Goal: Task Accomplishment & Management: Use online tool/utility

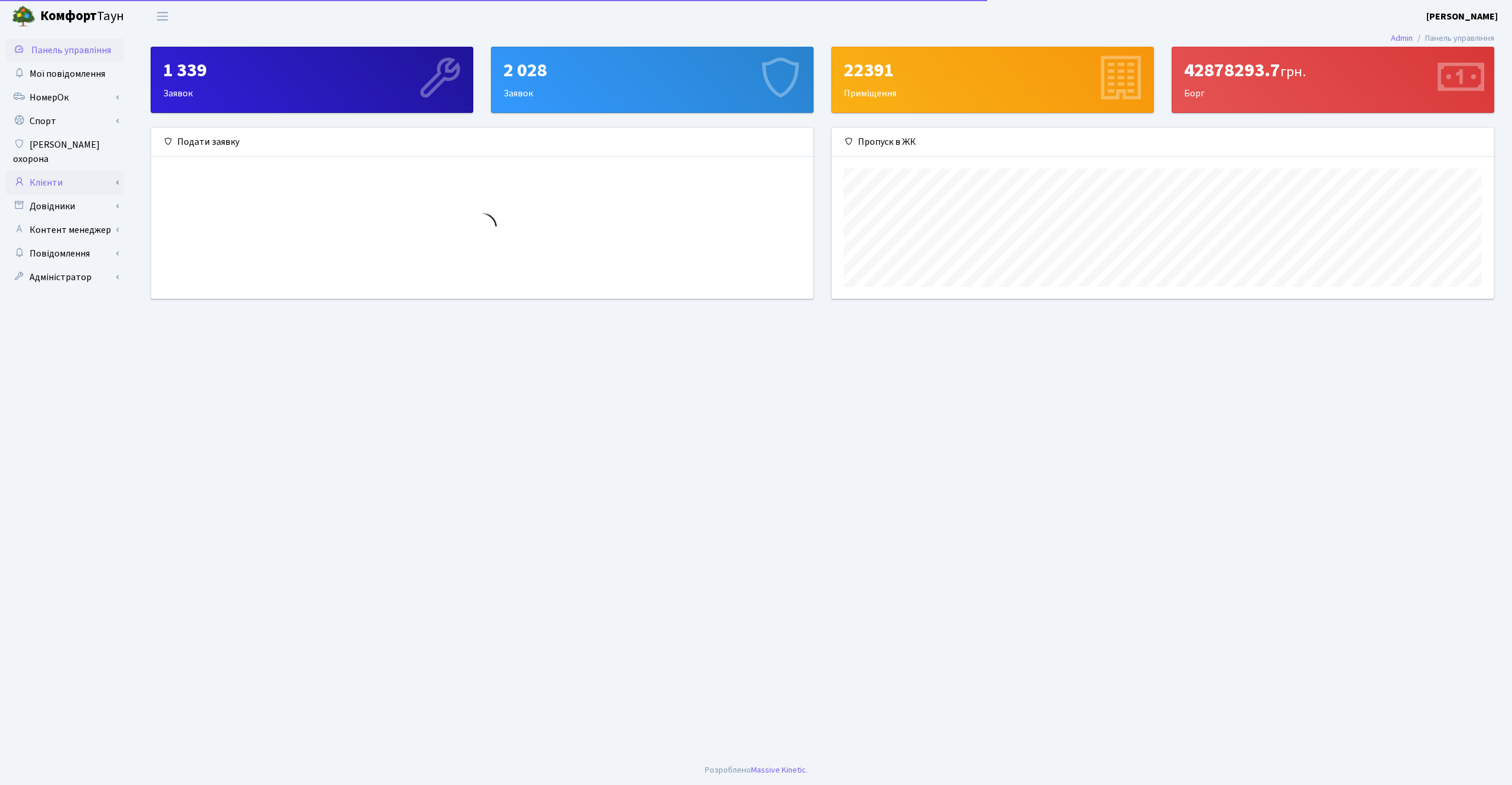
click at [73, 171] on link "Клієнти" at bounding box center [65, 182] width 118 height 23
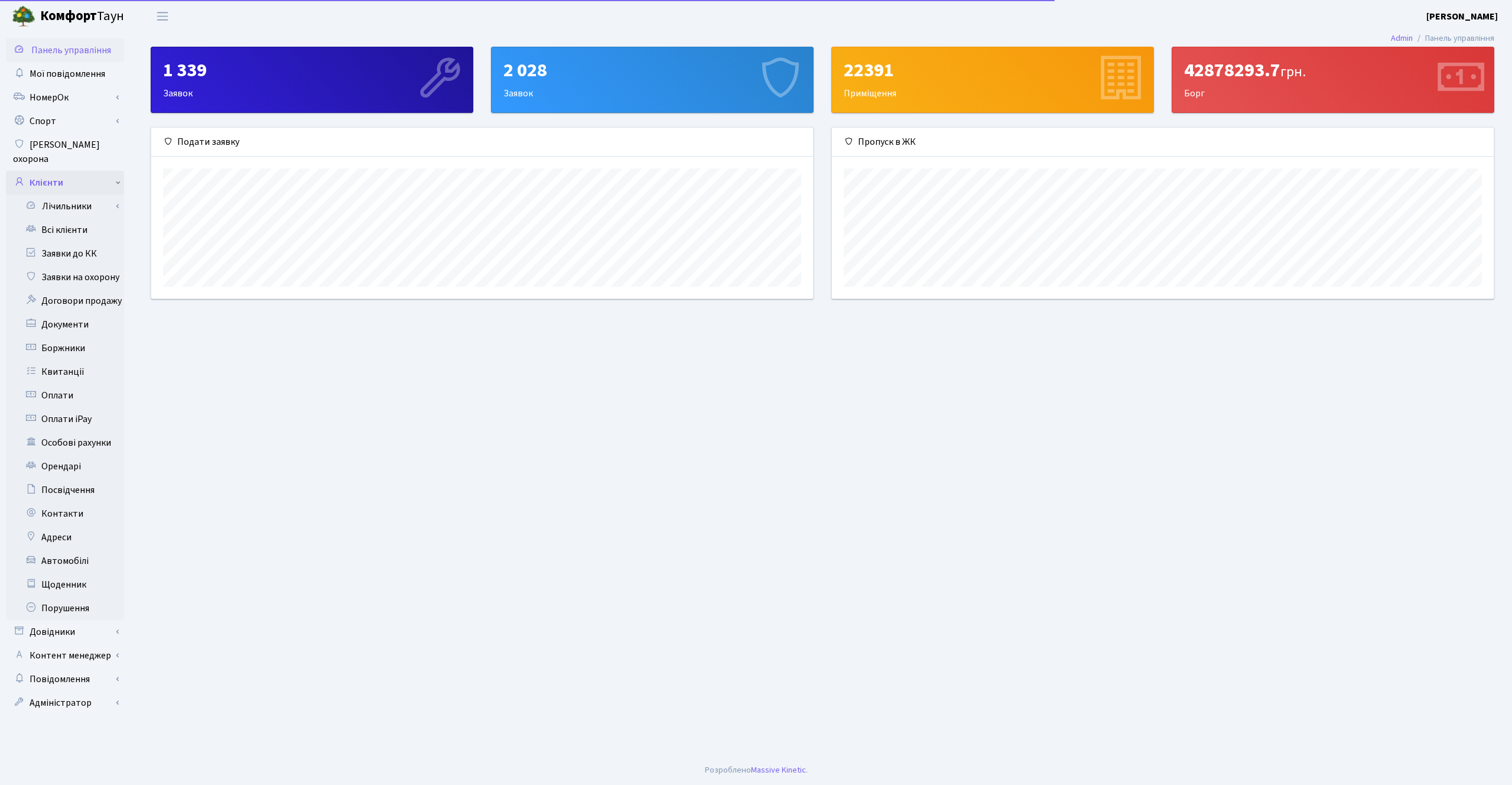
scroll to position [171, 662]
click at [72, 337] on link "Боржники" at bounding box center [65, 348] width 118 height 23
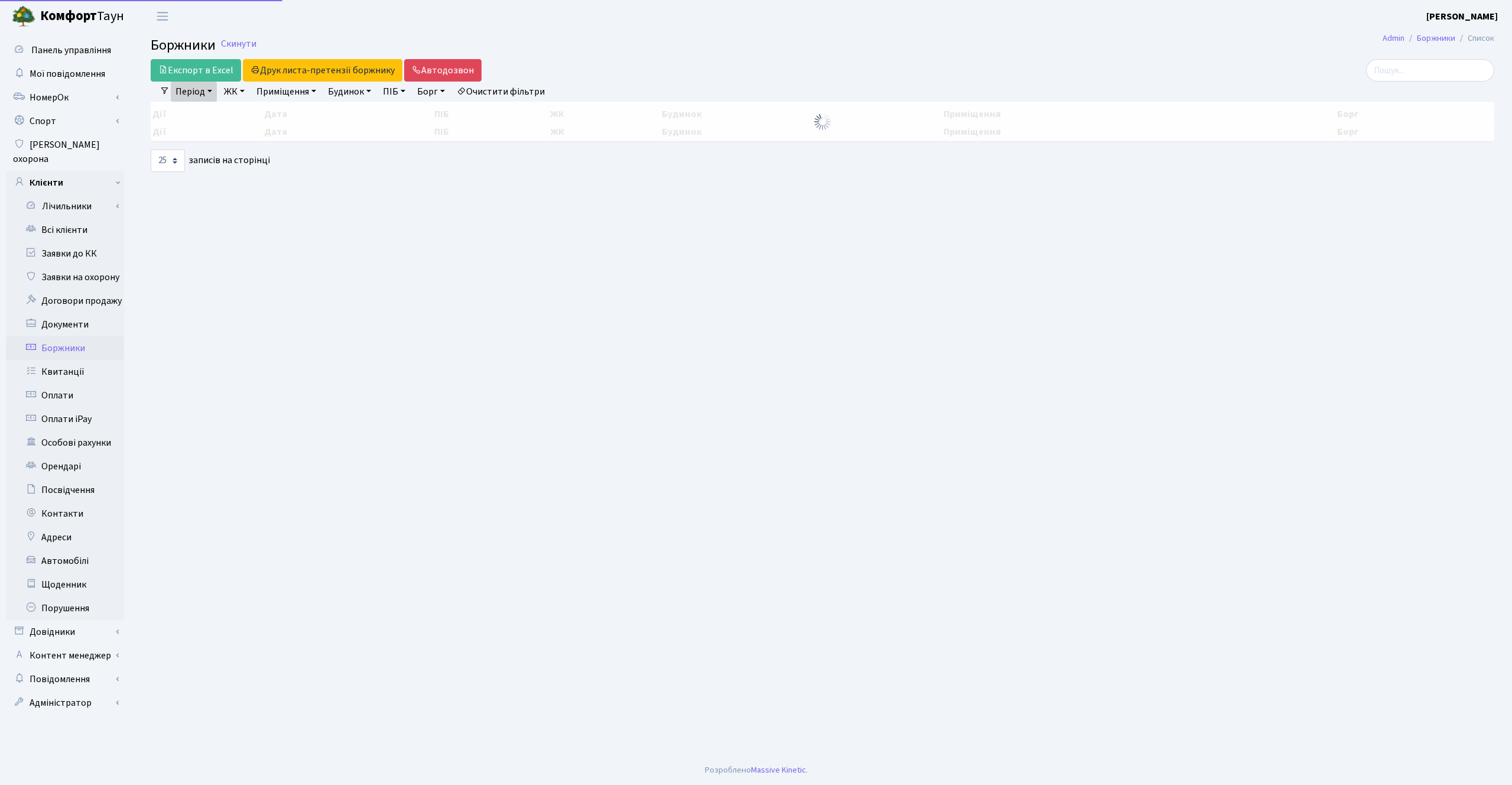
select select "25"
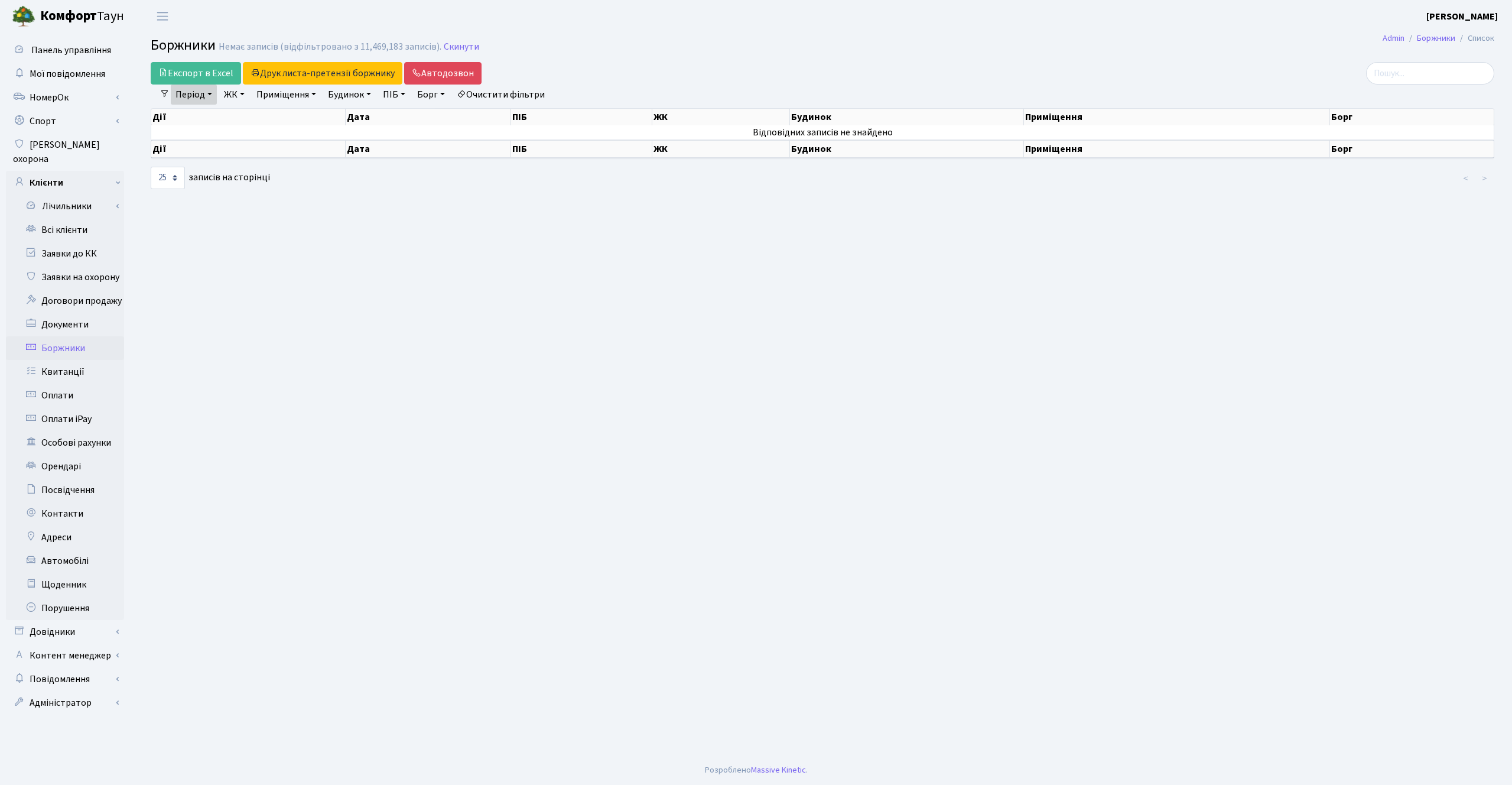
click at [527, 98] on link "Очистити фільтри" at bounding box center [501, 94] width 97 height 20
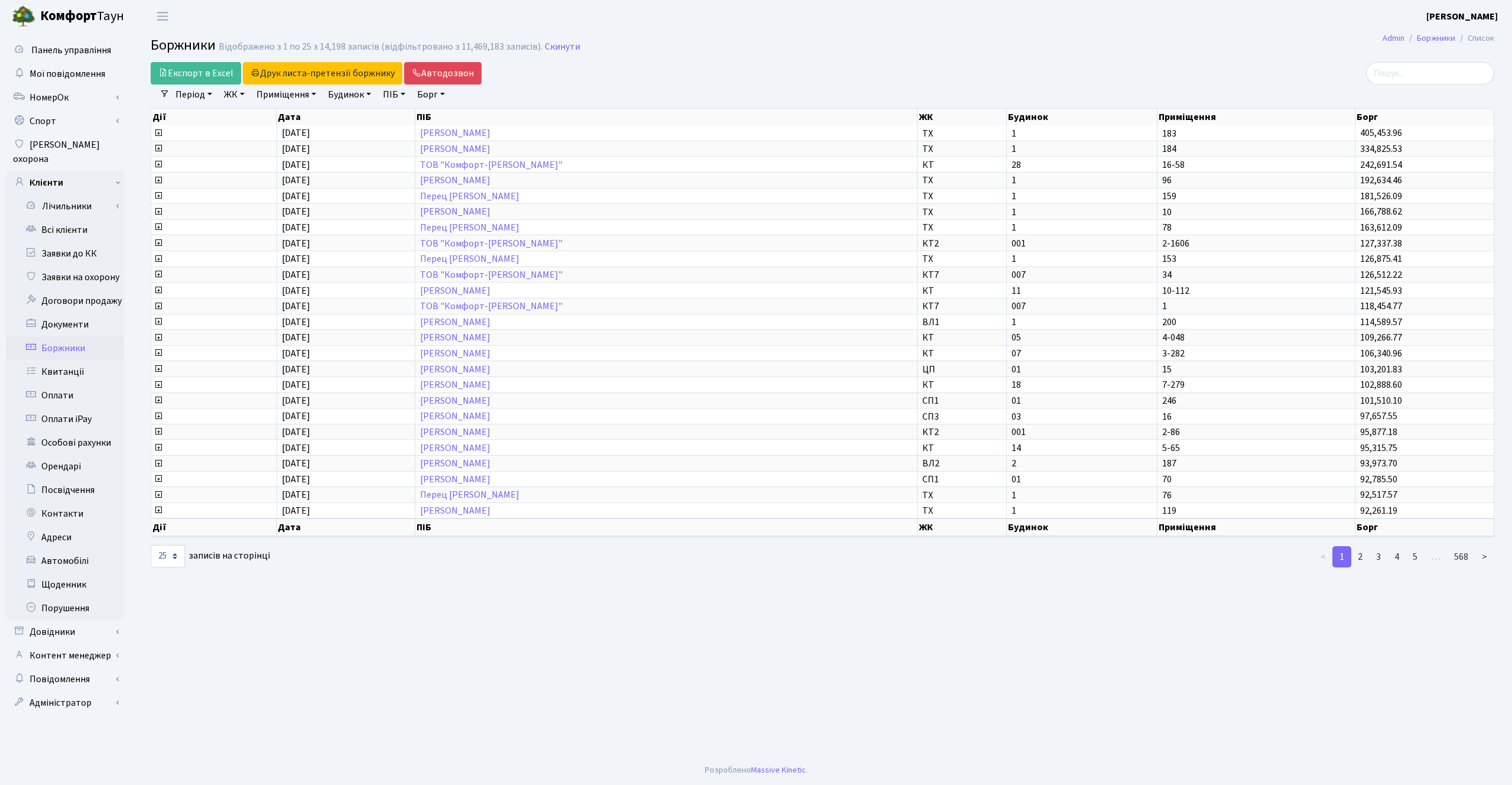
click at [199, 95] on link "Період" at bounding box center [193, 94] width 46 height 20
click at [349, 119] on icon at bounding box center [348, 118] width 10 height 10
click at [187, 95] on link "Період" at bounding box center [193, 94] width 46 height 20
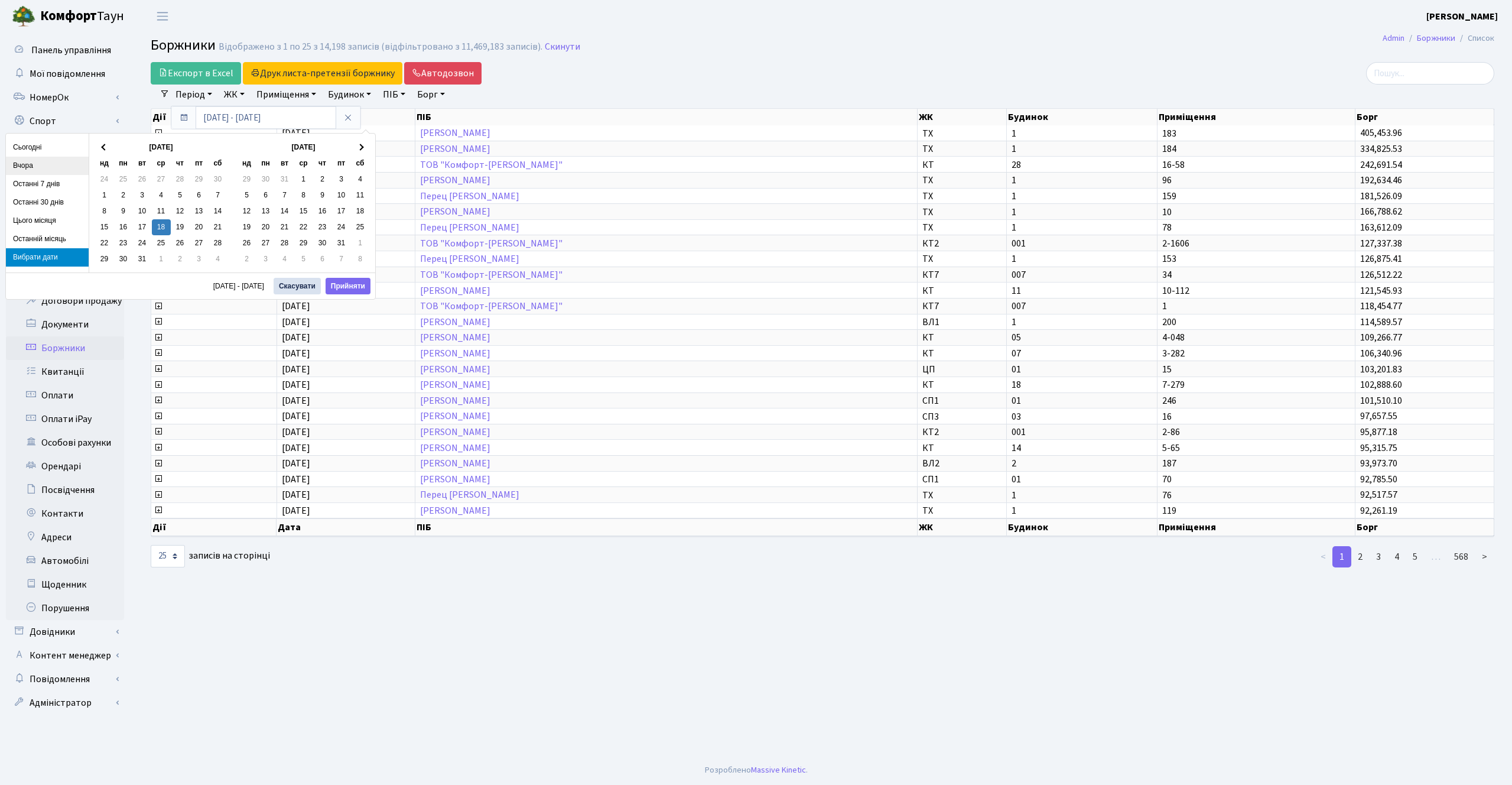
click at [37, 169] on li "Вчора" at bounding box center [47, 165] width 83 height 19
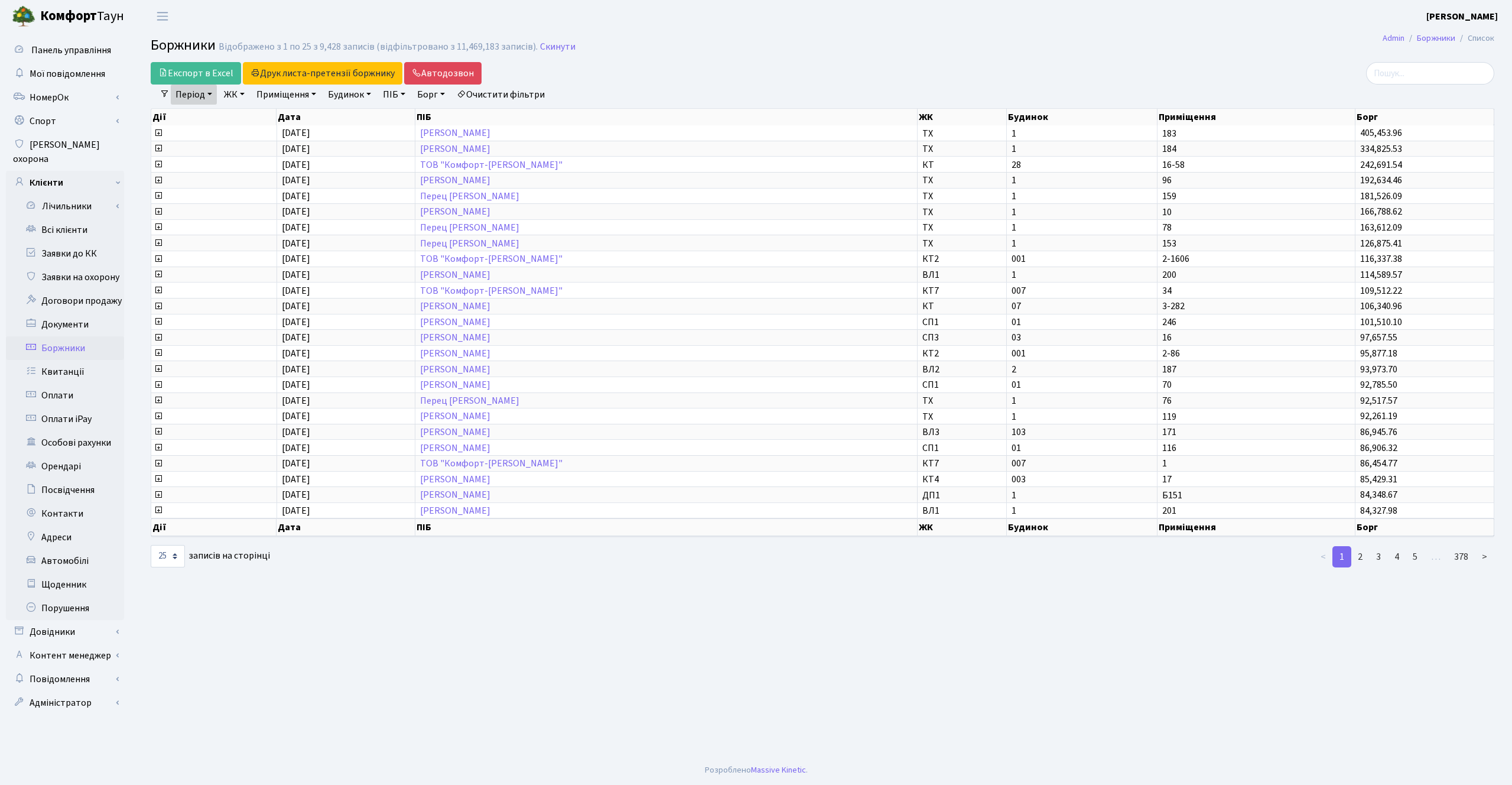
click at [545, 99] on link "Очистити фільтри" at bounding box center [501, 94] width 97 height 20
click at [196, 97] on link "Період" at bounding box center [193, 94] width 46 height 20
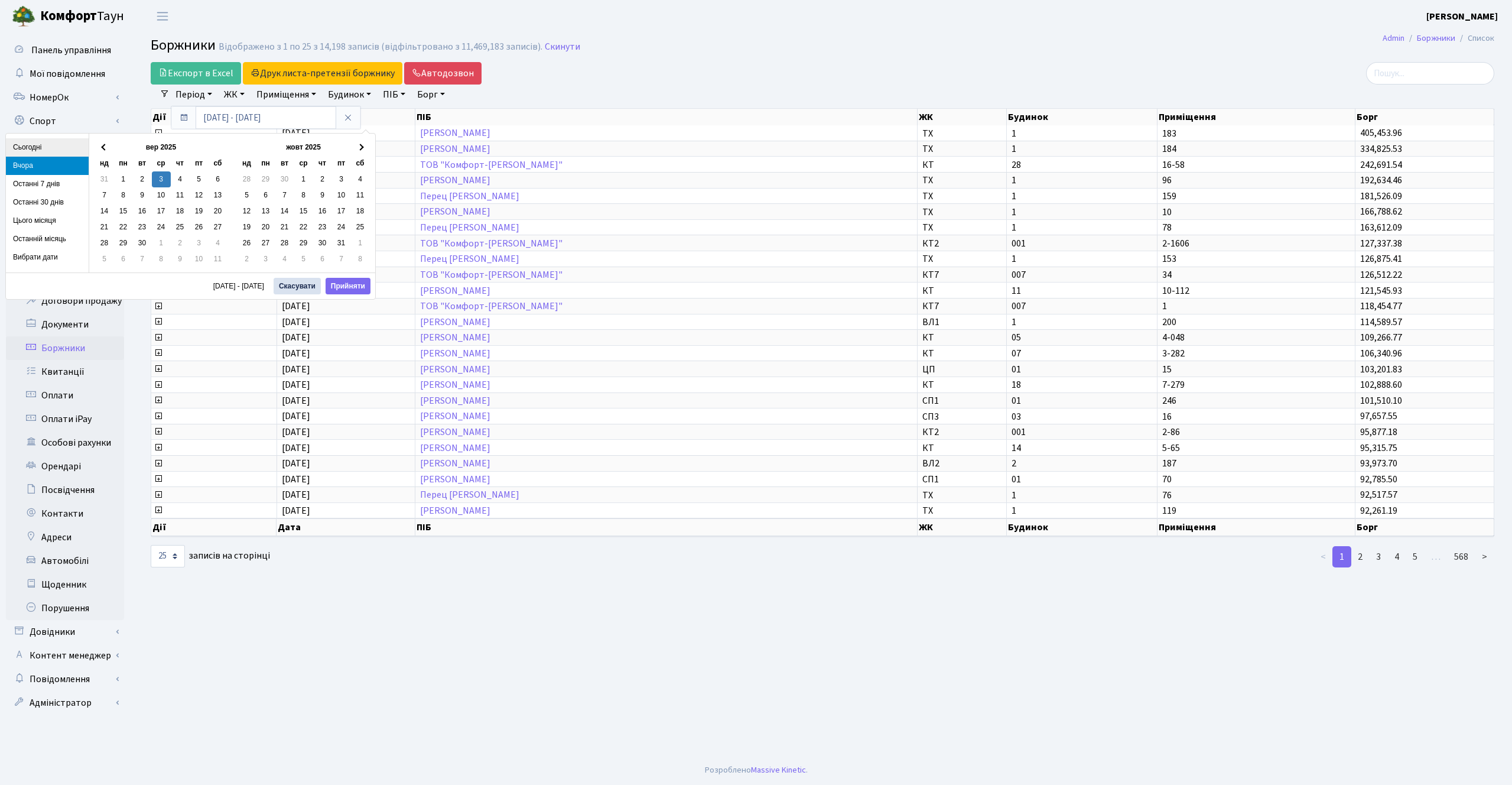
click at [49, 152] on li "Сьогодні" at bounding box center [47, 147] width 83 height 19
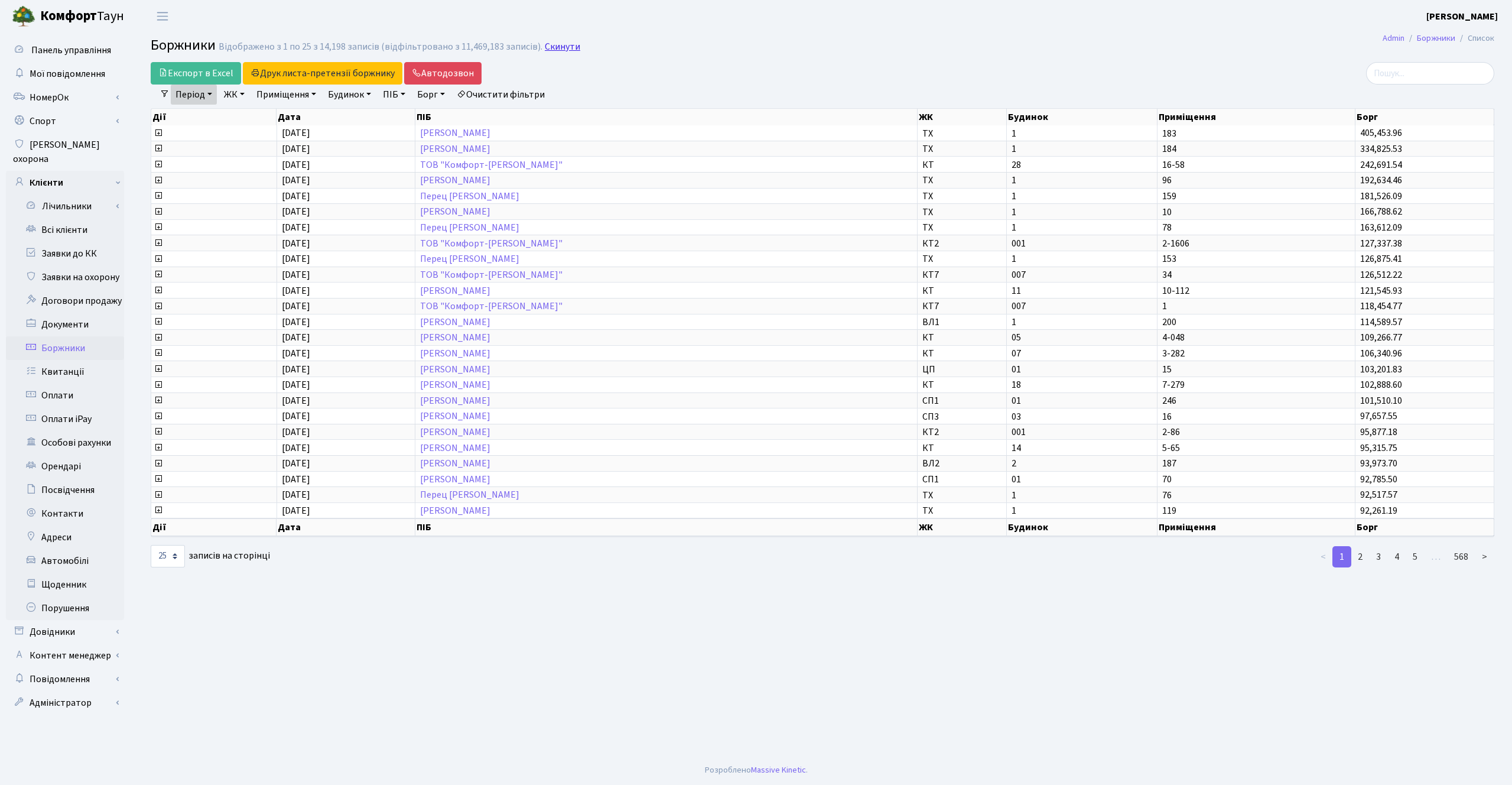
click at [554, 49] on link "Скинути" at bounding box center [563, 47] width 36 height 11
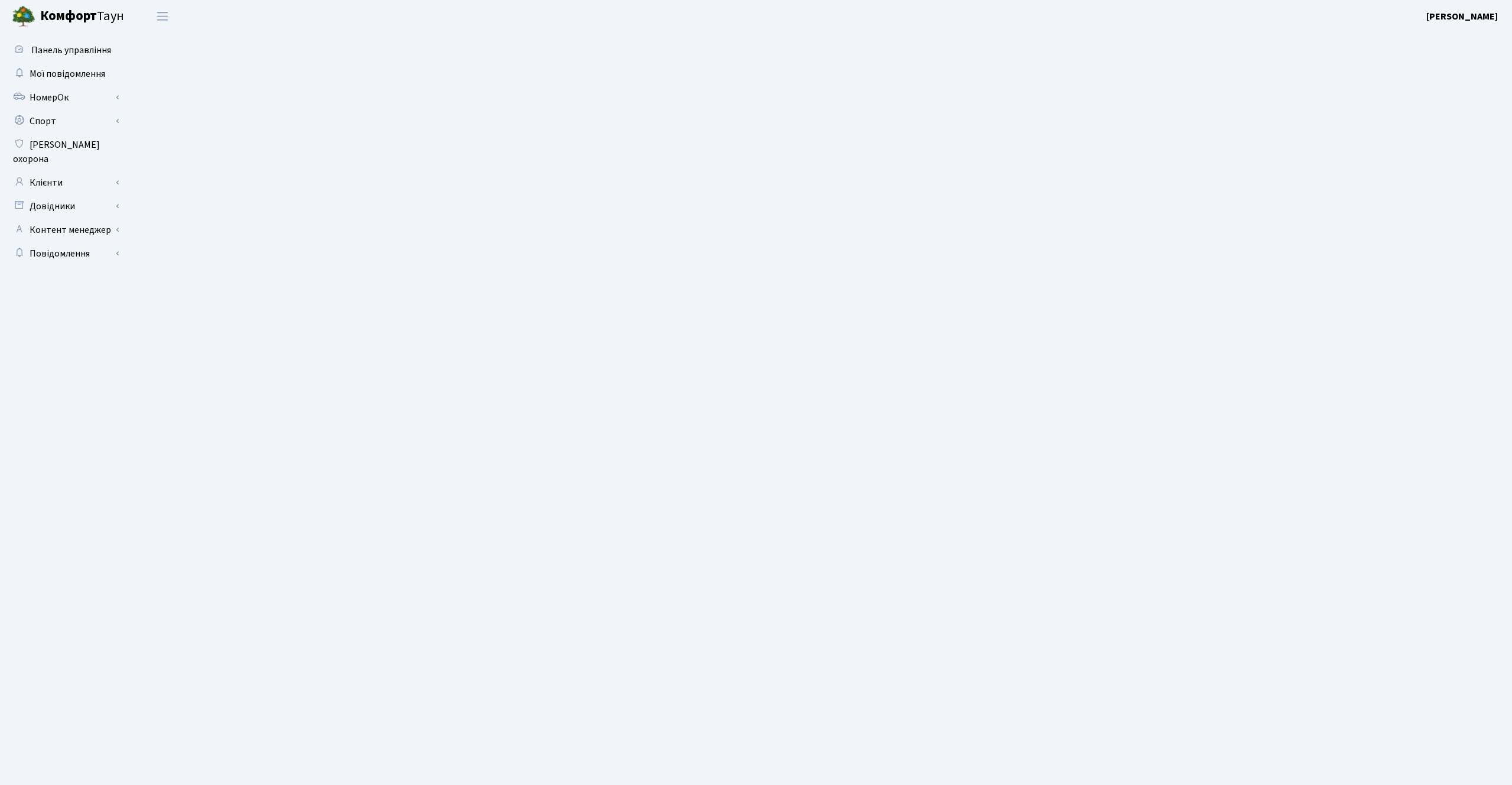
select select "25"
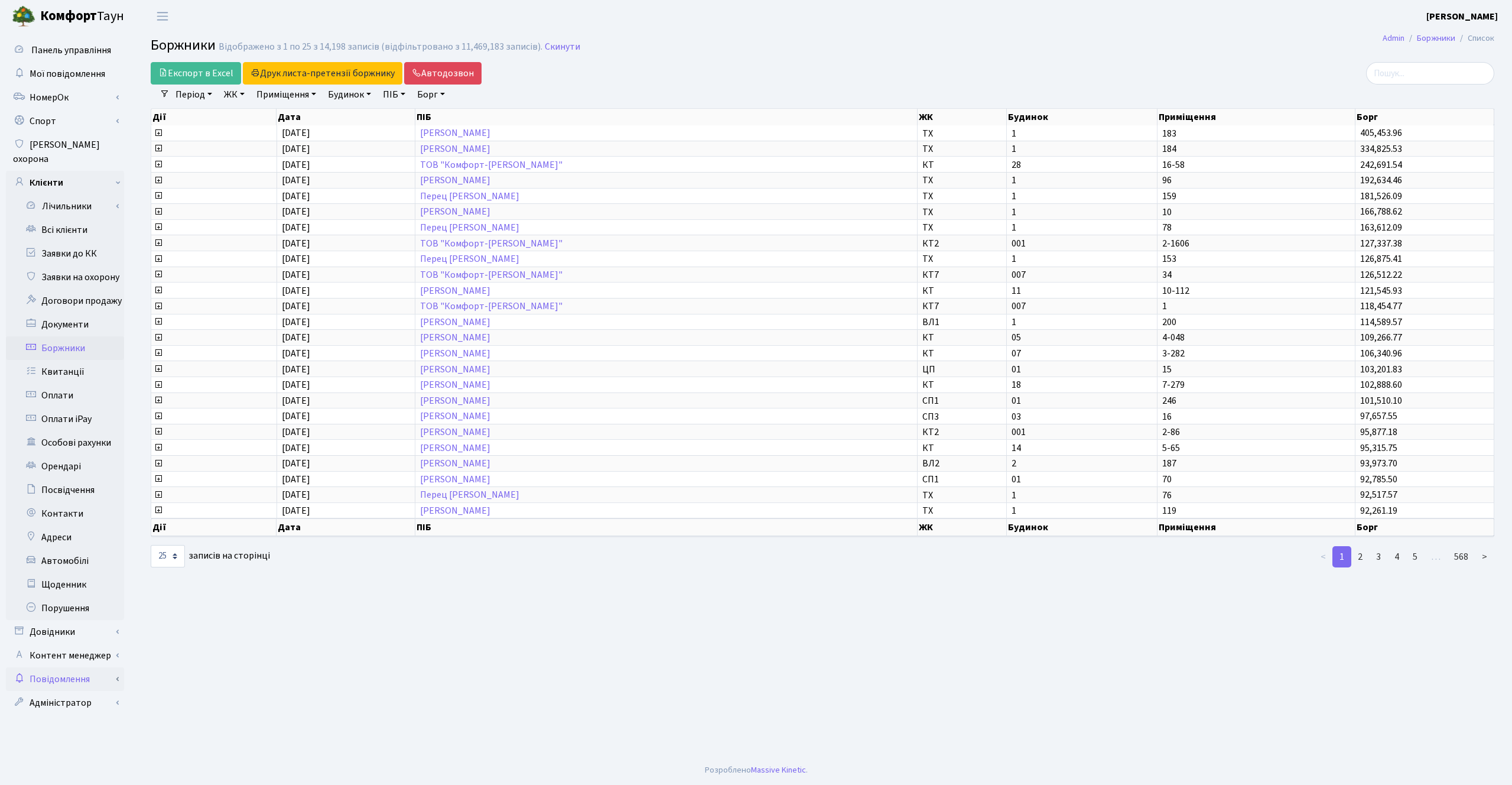
click at [84, 667] on link "Повідомлення" at bounding box center [65, 679] width 118 height 23
click at [72, 696] on link "Відправлення" at bounding box center [65, 703] width 118 height 23
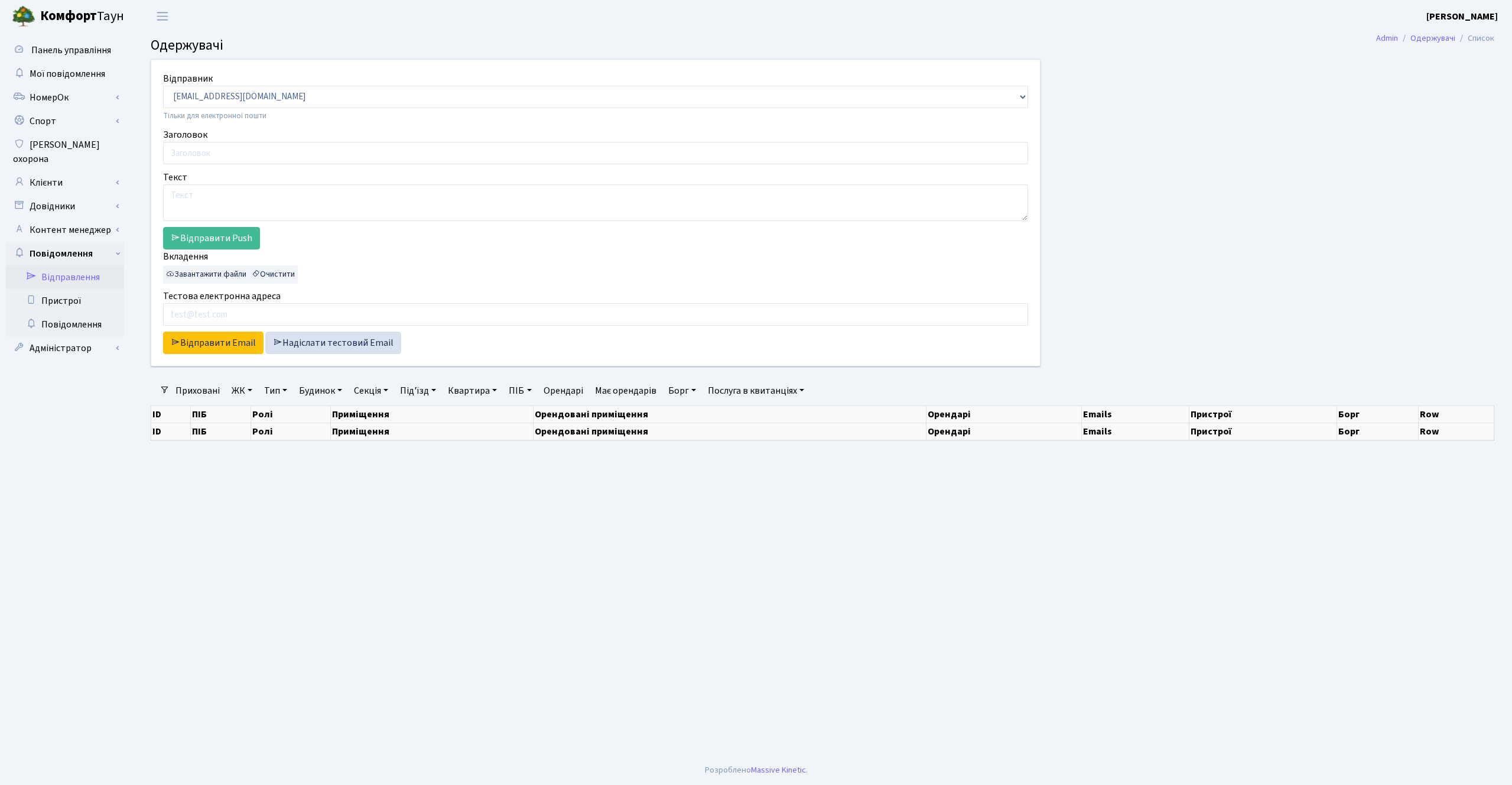
select select "25"
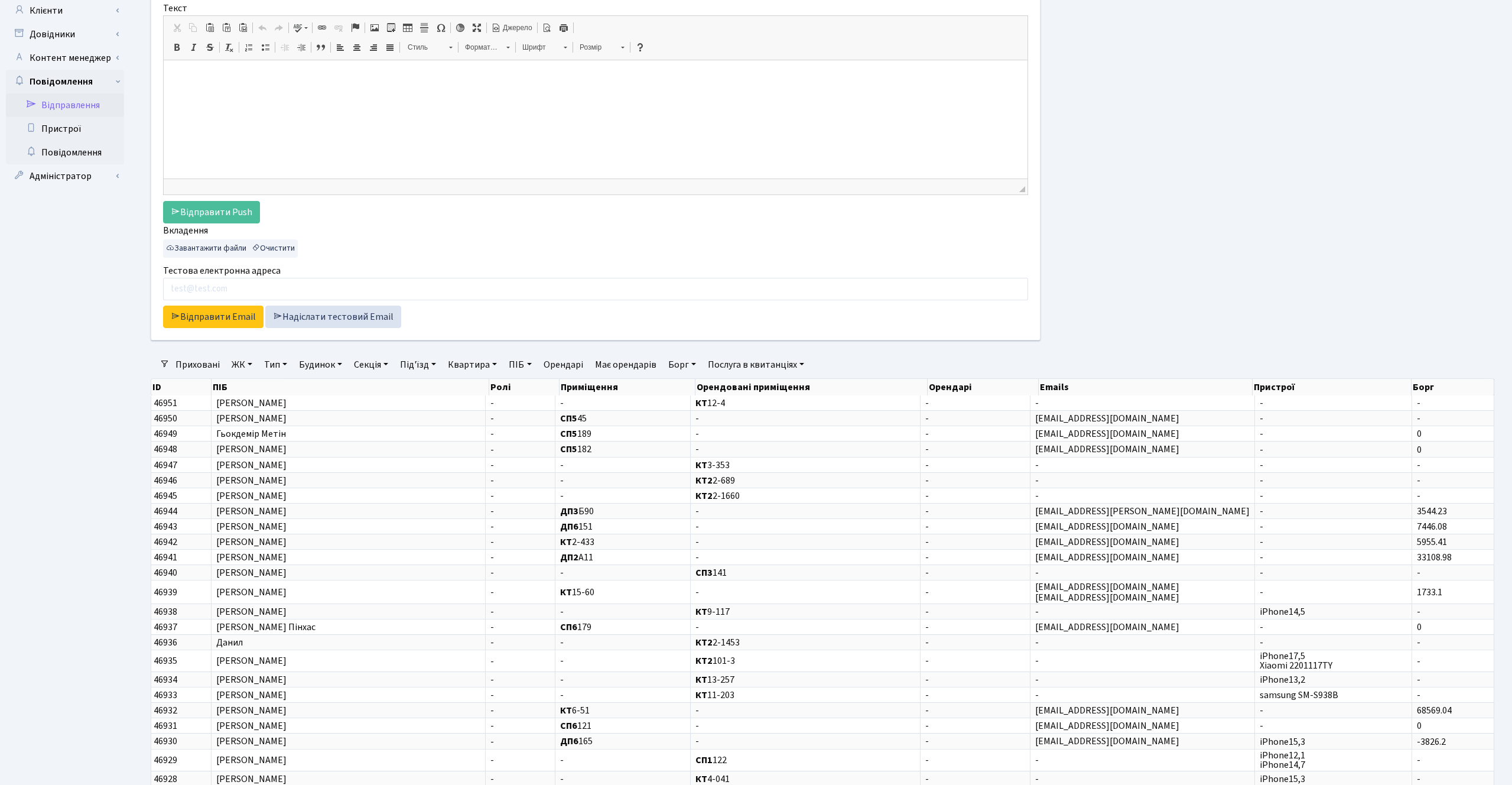
scroll to position [193, 0]
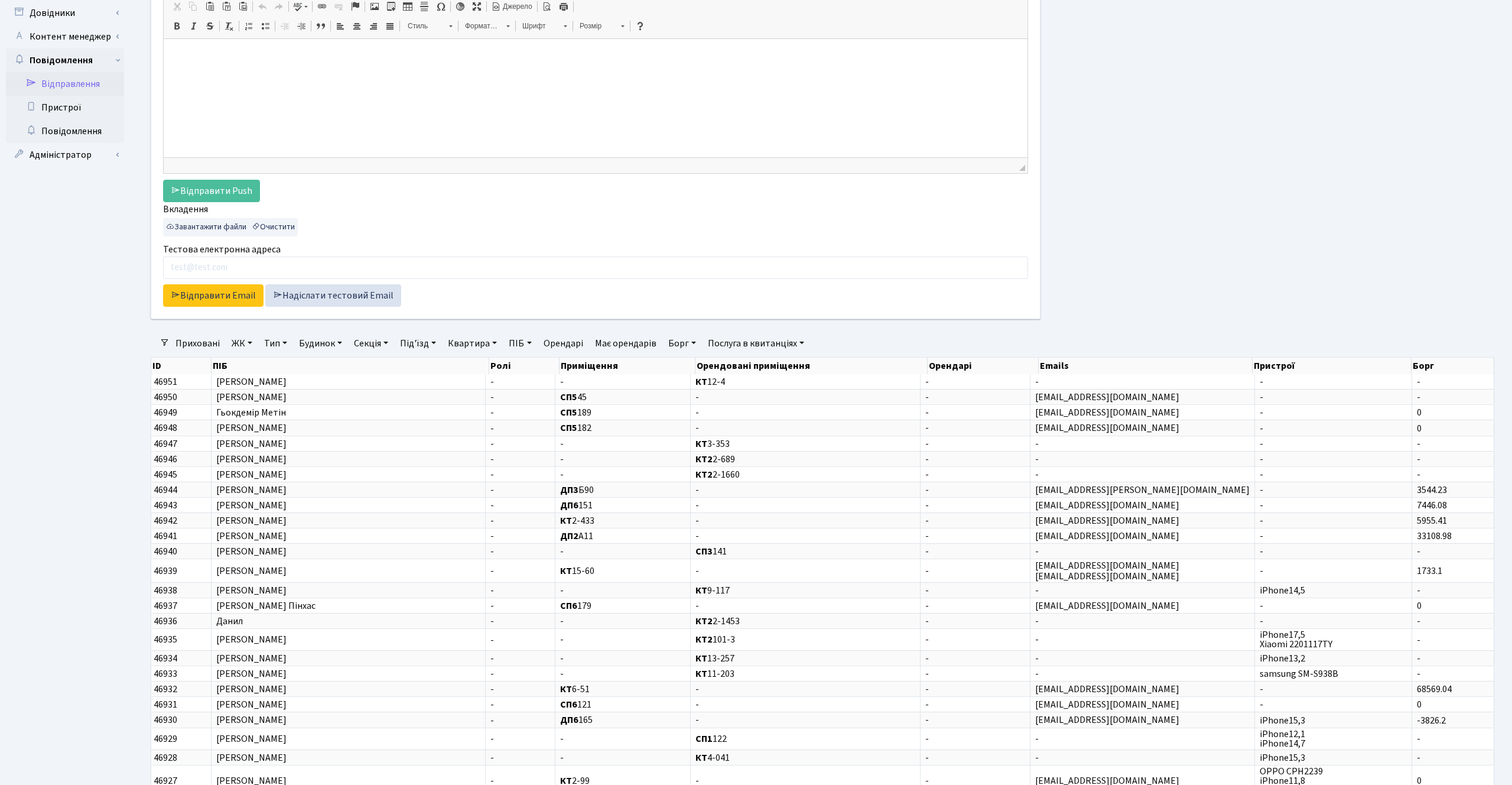
click at [693, 346] on link "Борг" at bounding box center [682, 343] width 37 height 20
type input "1"
click at [715, 367] on input "number" at bounding box center [716, 366] width 35 height 23
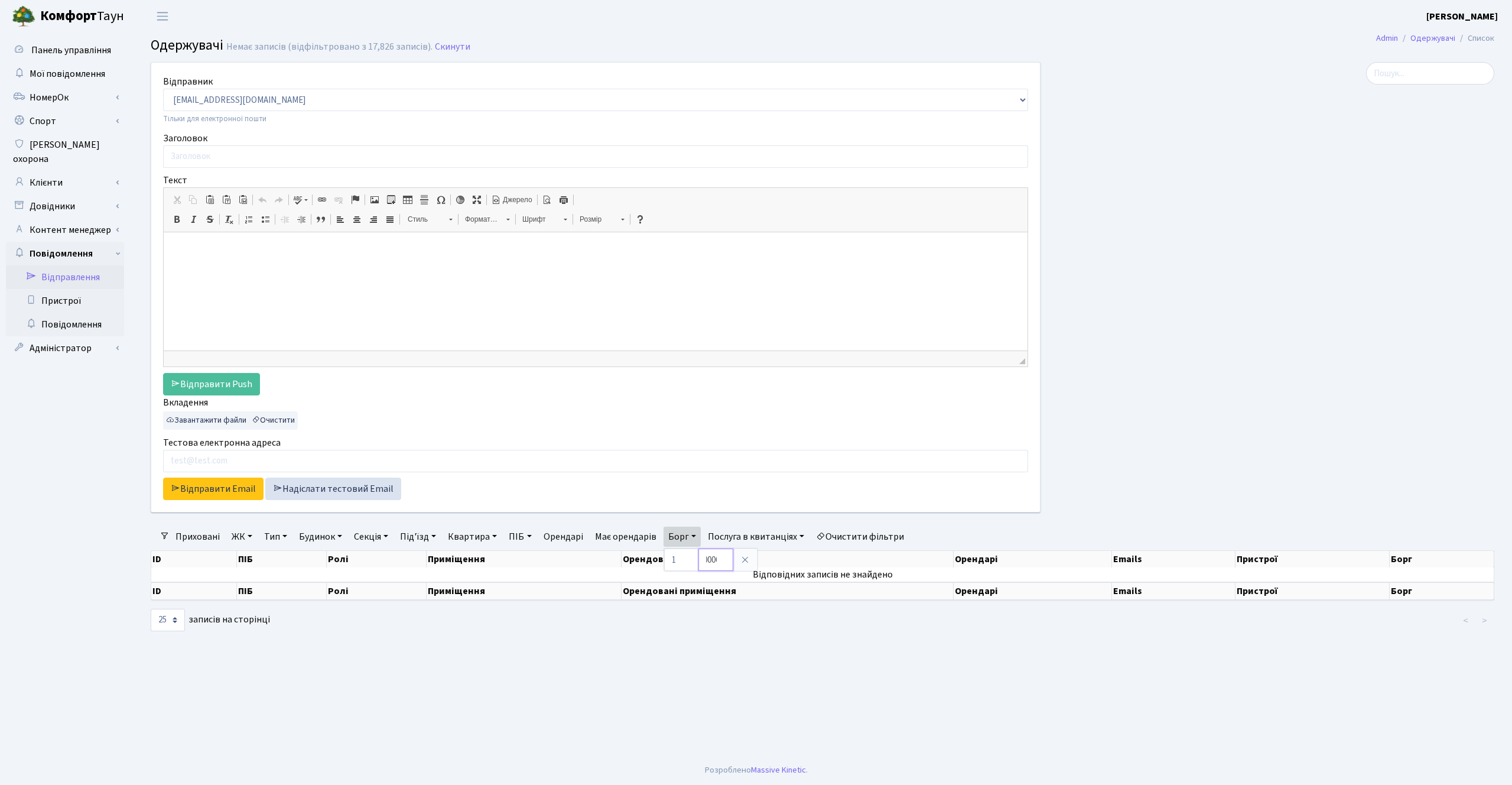
scroll to position [0, 15]
type input "100000"
